Goal: Navigation & Orientation: Find specific page/section

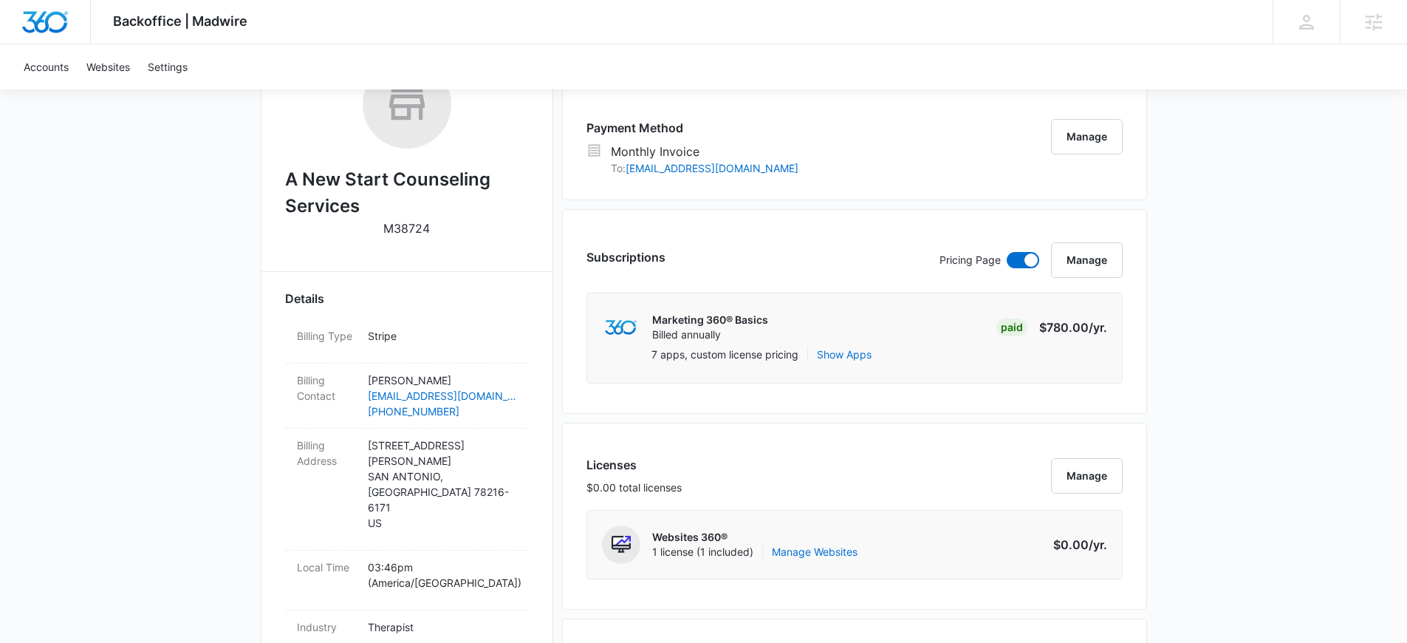
scroll to position [268, 0]
click at [831, 356] on button "Show Apps" at bounding box center [844, 356] width 55 height 16
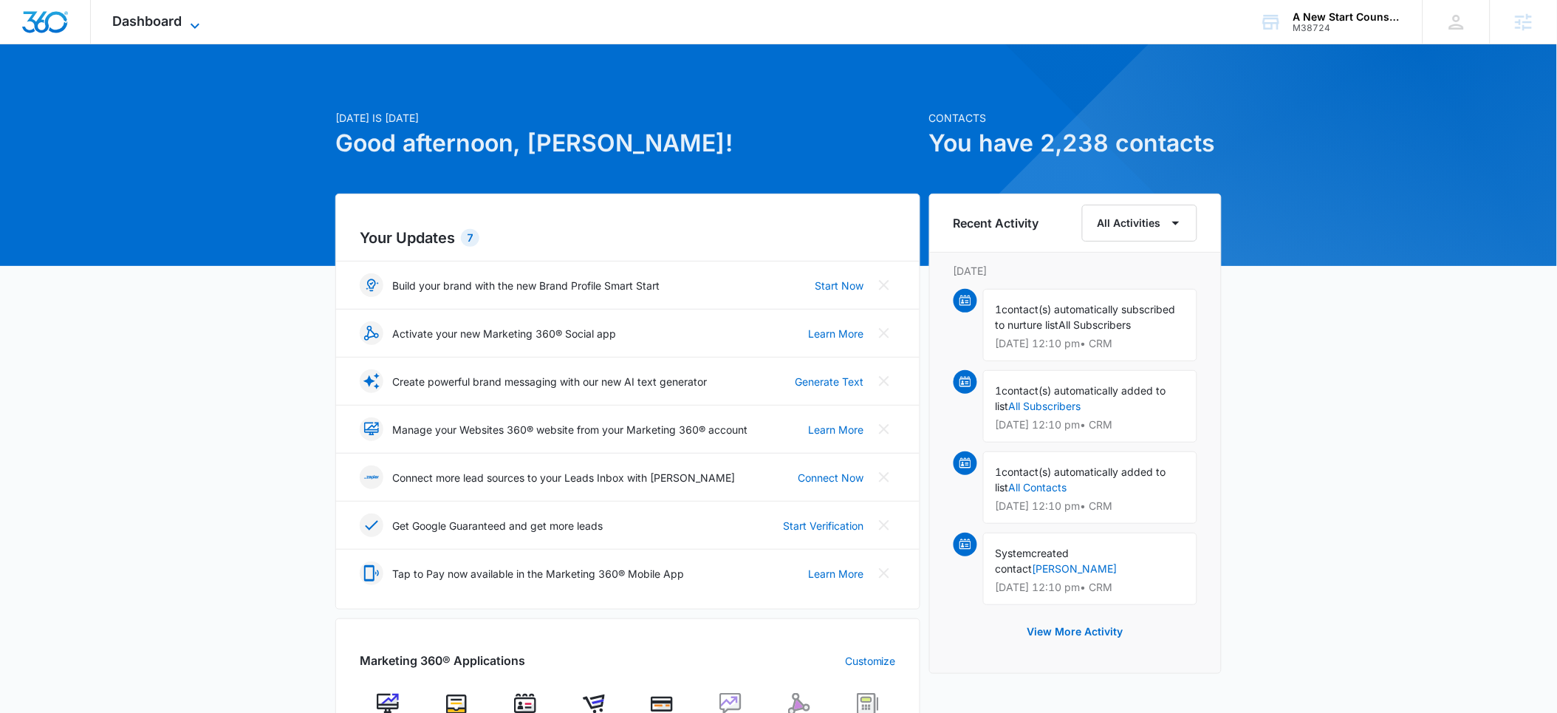
click at [177, 25] on span "Dashboard" at bounding box center [147, 21] width 69 height 16
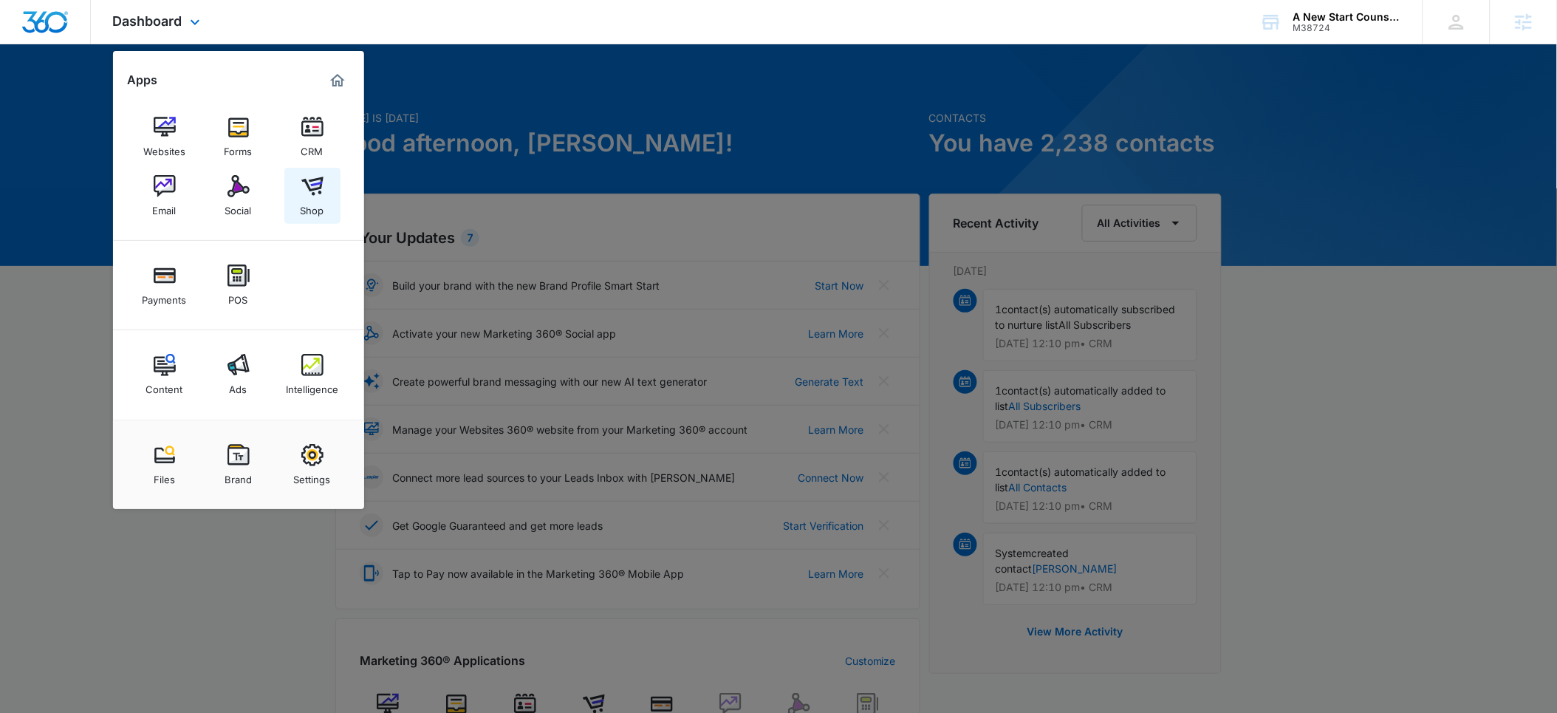
click at [308, 196] on img at bounding box center [312, 186] width 22 height 22
